Goal: Understand process/instructions: Learn how to perform a task or action

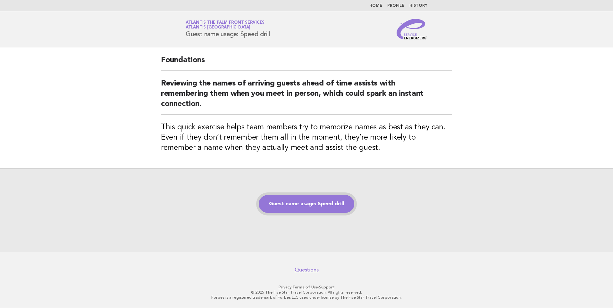
click at [329, 201] on link "Guest name usage: Speed drill" at bounding box center [306, 204] width 95 height 18
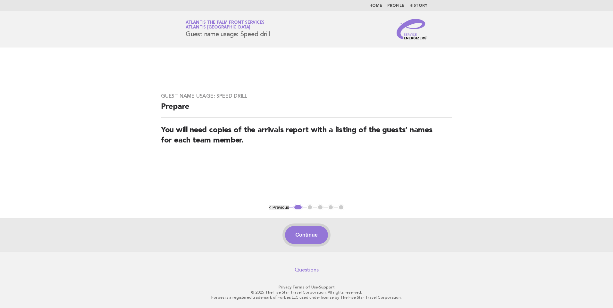
click at [318, 242] on button "Continue" at bounding box center [306, 235] width 43 height 18
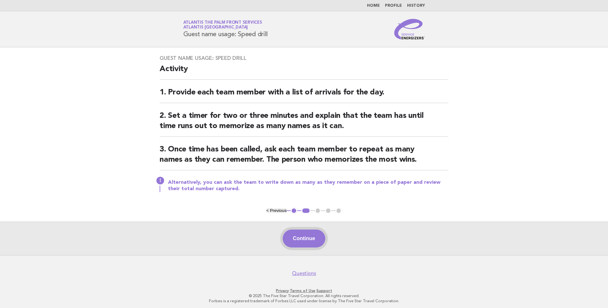
click at [305, 241] on button "Continue" at bounding box center [304, 239] width 43 height 18
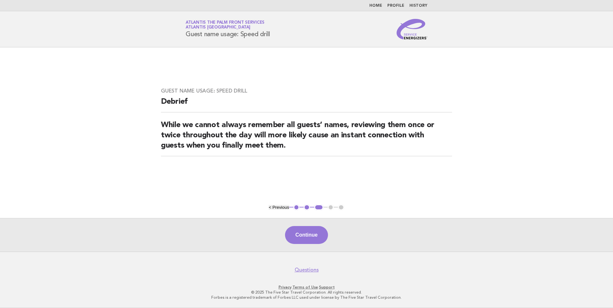
click at [296, 239] on button "Continue" at bounding box center [306, 235] width 43 height 18
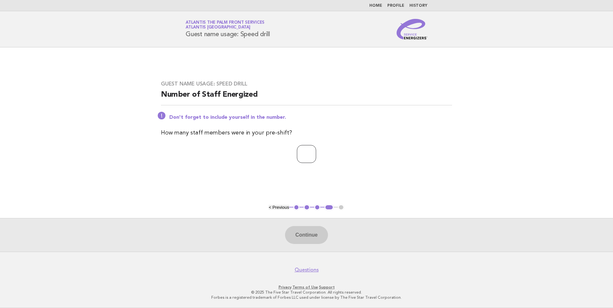
click at [304, 158] on input "number" at bounding box center [306, 154] width 19 height 18
type input "*"
click at [306, 241] on button "Continue" at bounding box center [306, 235] width 43 height 18
